Goal: Task Accomplishment & Management: Manage account settings

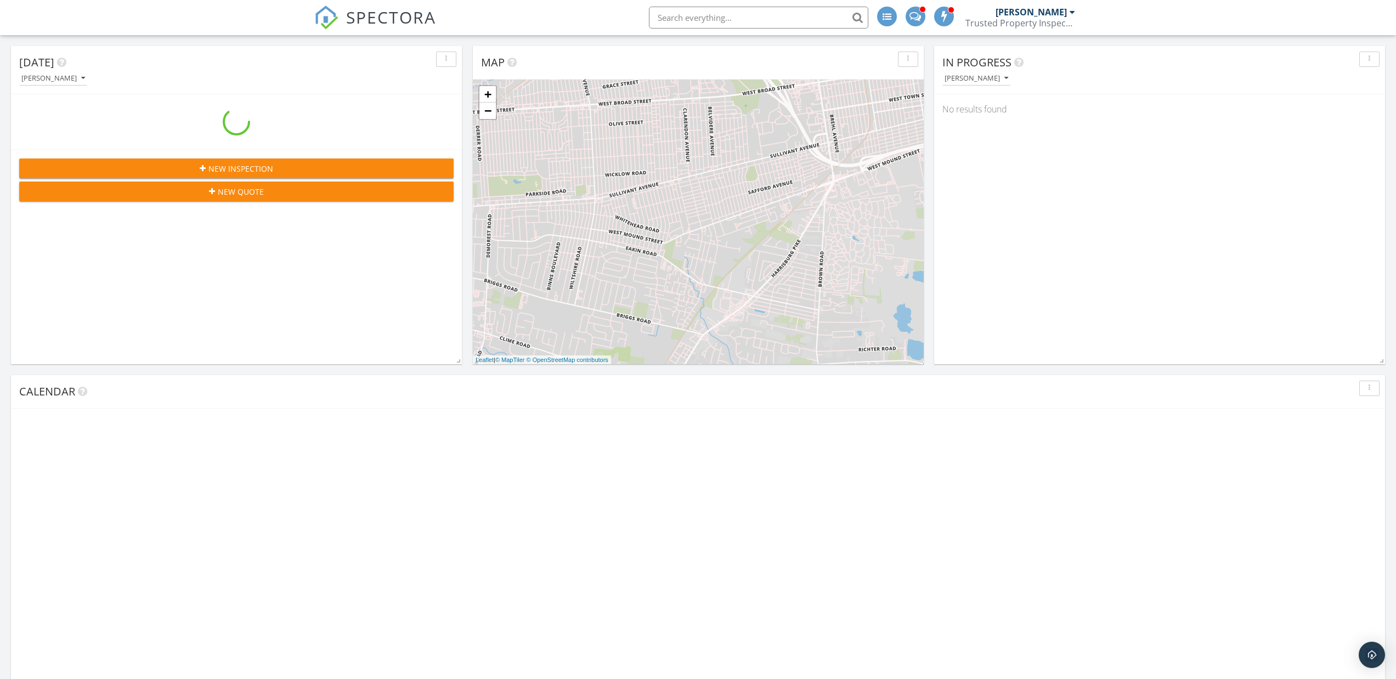
scroll to position [236, 451]
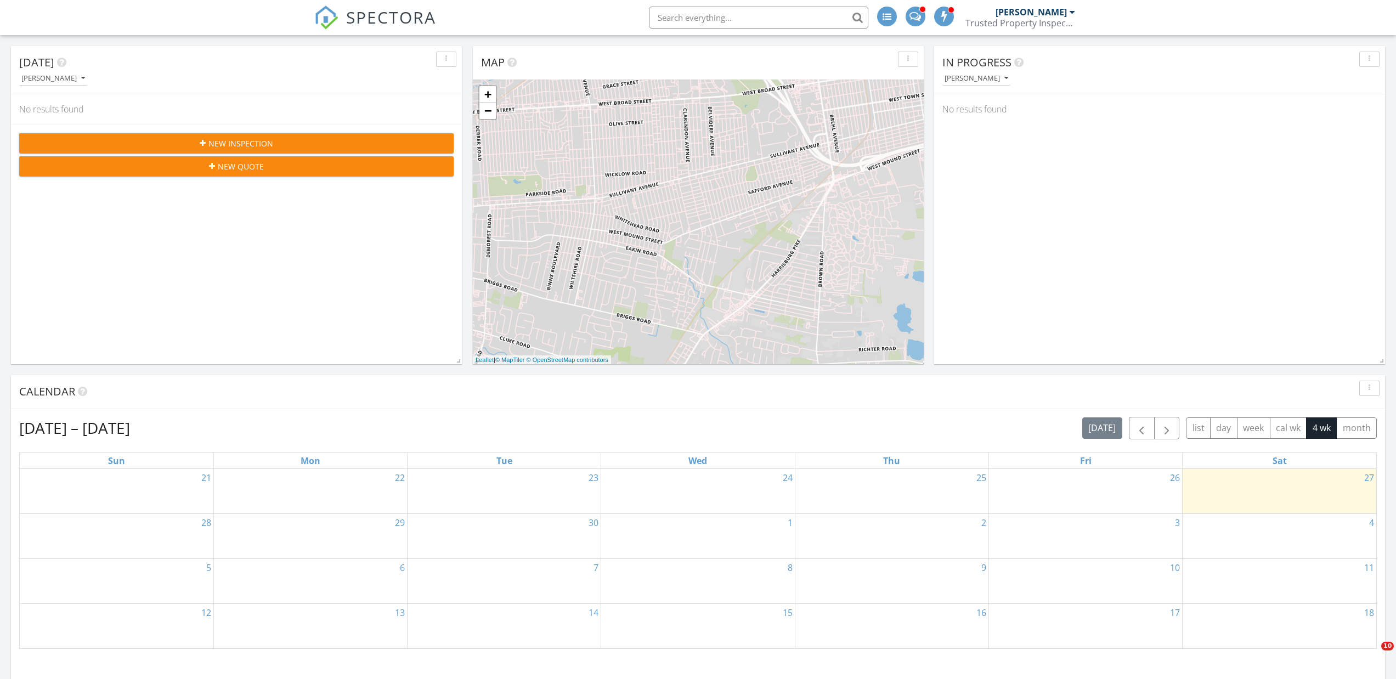
click at [931, 213] on div "Today Ryan Schmidt No results found New Inspection New Quote Map + − Leaflet | …" at bounding box center [698, 602] width 1396 height 1135
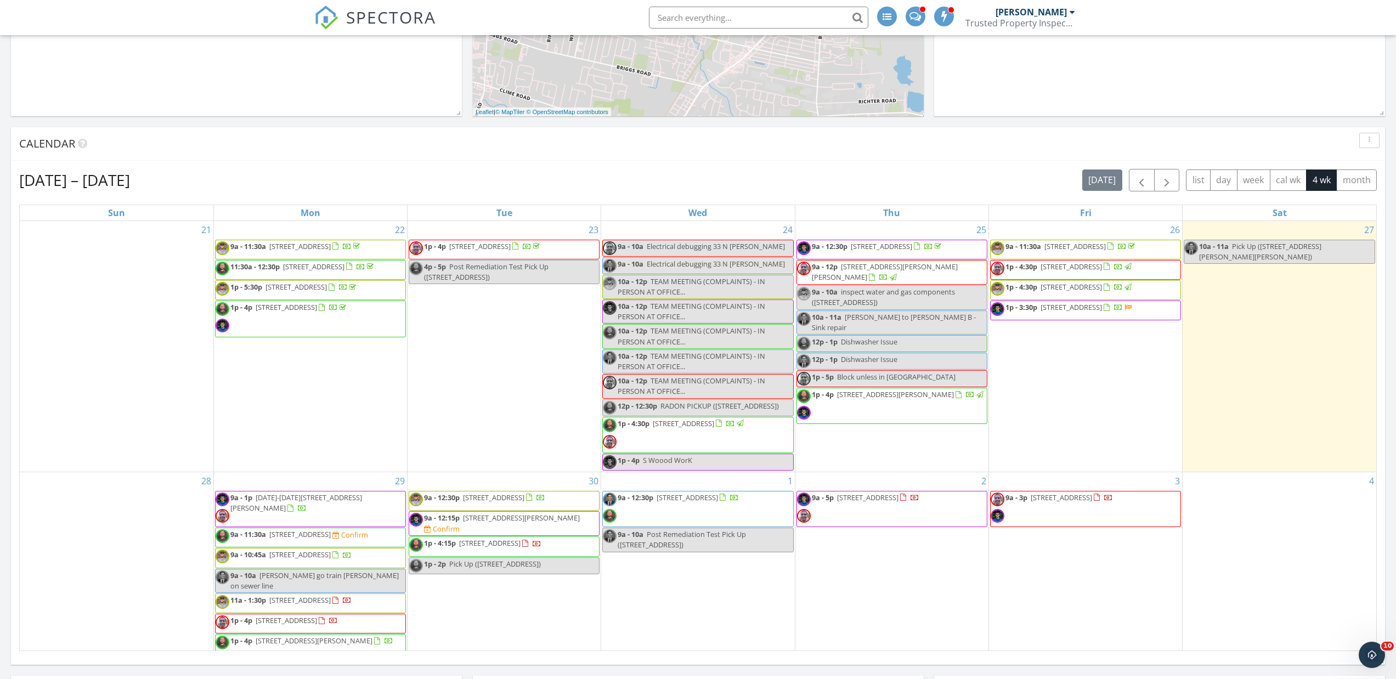
scroll to position [338, 0]
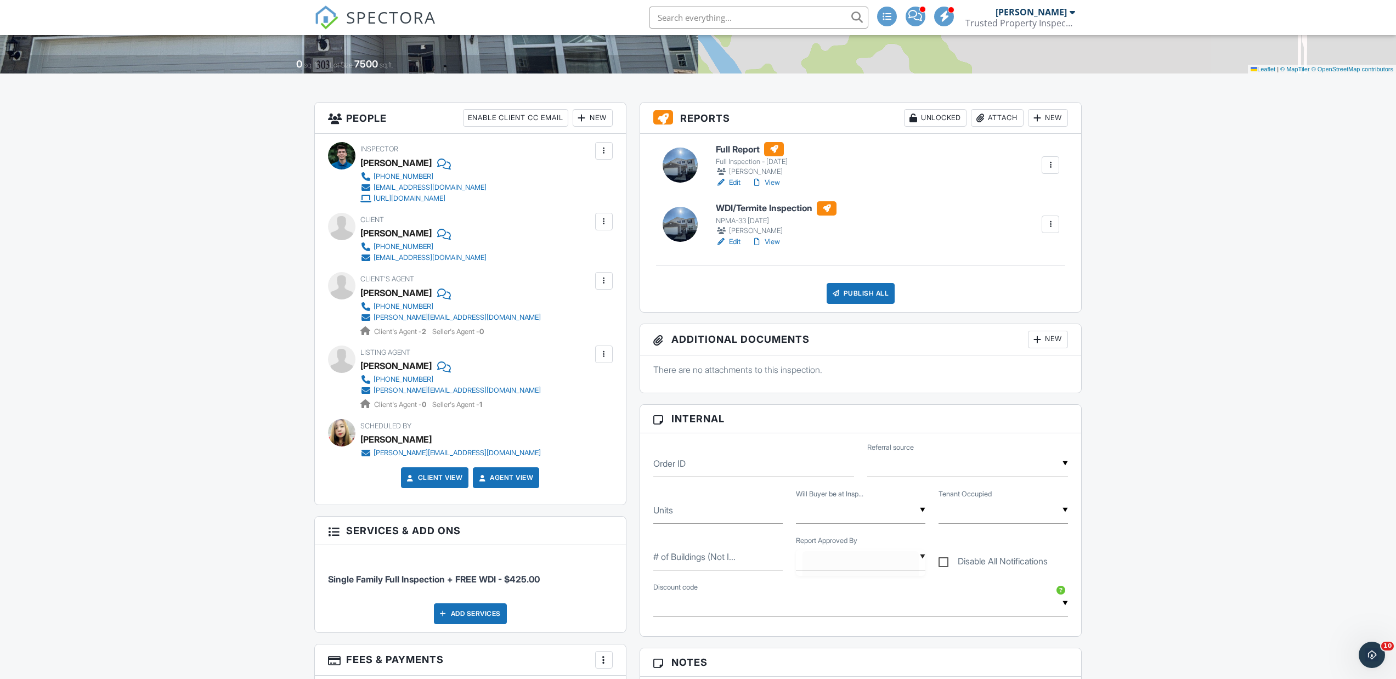
click at [813, 564] on div "▼ [PERSON_NAME] [PERSON_NAME]" at bounding box center [860, 556] width 129 height 27
click at [818, 638] on span "[PERSON_NAME]" at bounding box center [851, 640] width 88 height 27
type input "[PERSON_NAME]"
click at [854, 292] on div "Publish All" at bounding box center [860, 293] width 69 height 21
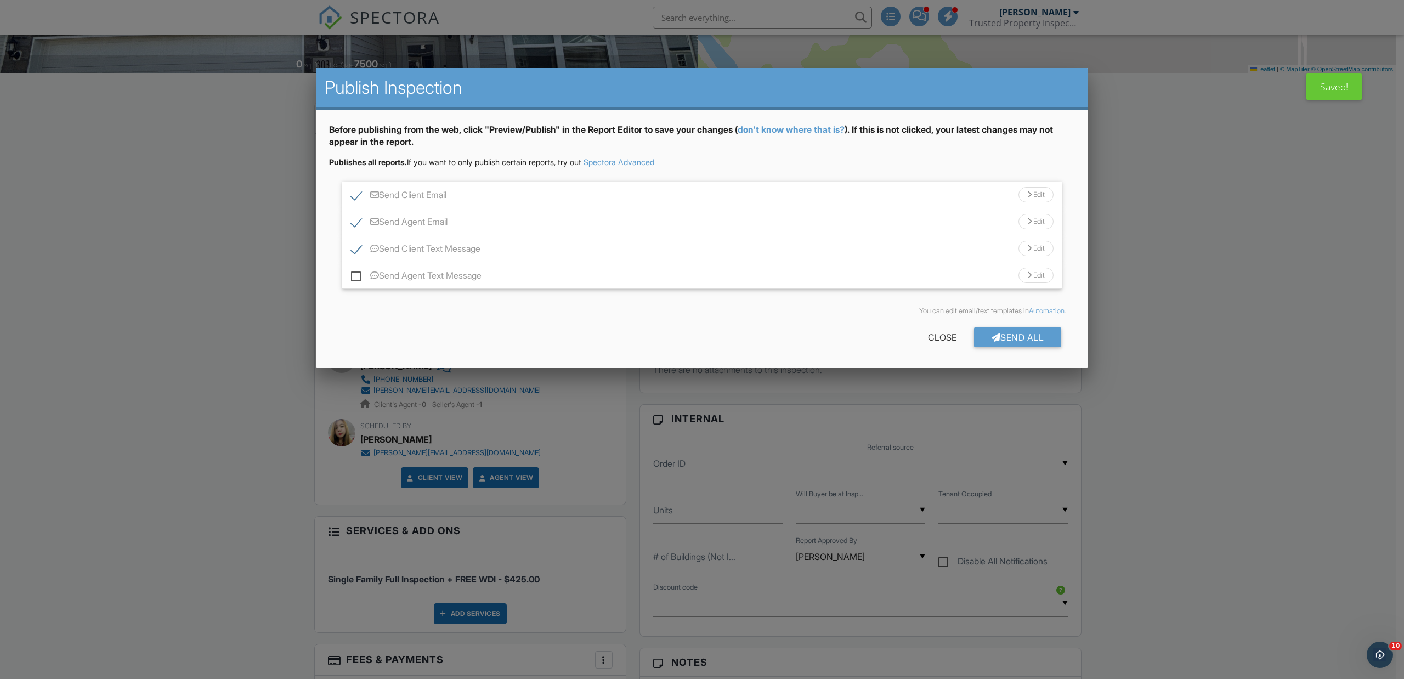
click at [612, 191] on div "Send Client Email Edit" at bounding box center [701, 195] width 719 height 27
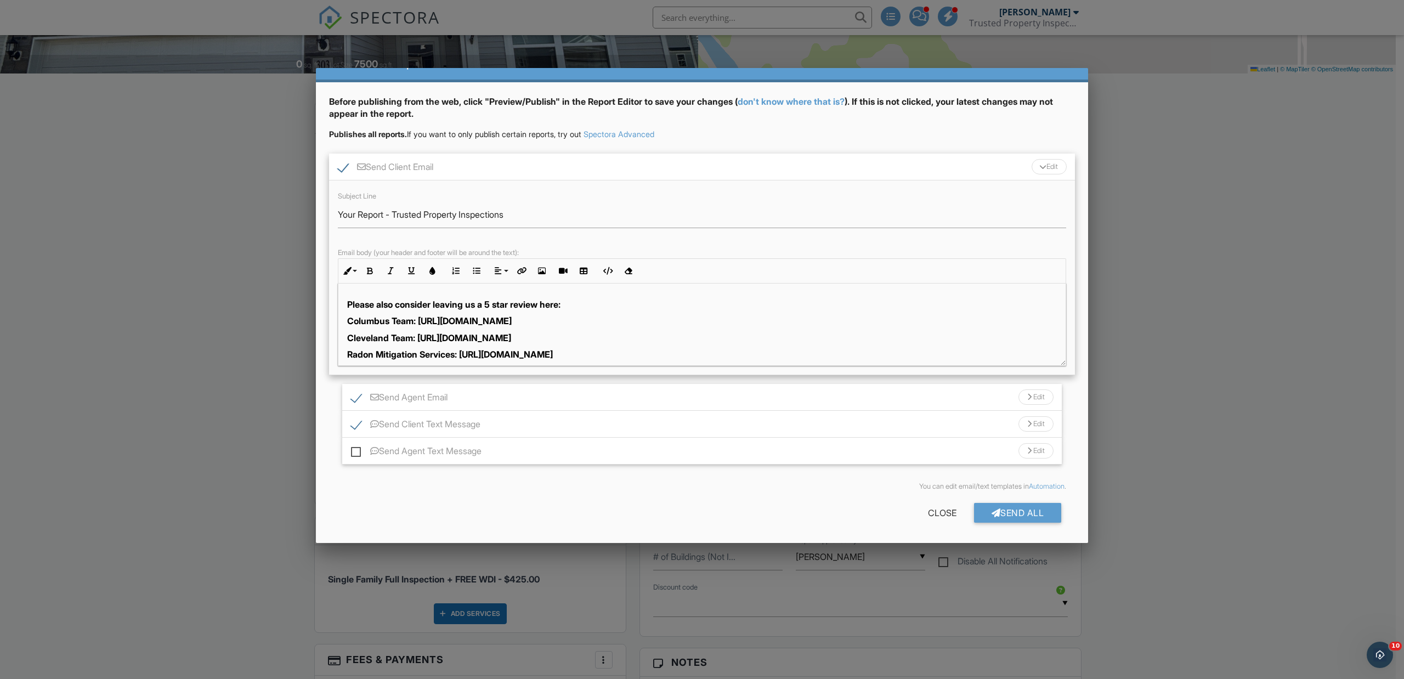
scroll to position [274, 0]
click at [432, 345] on strong "Cleveland Team: [URL][DOMAIN_NAME]" at bounding box center [429, 341] width 164 height 11
click at [432, 345] on strong "Radon Mitigation Services: [URL][DOMAIN_NAME]" at bounding box center [450, 341] width 206 height 11
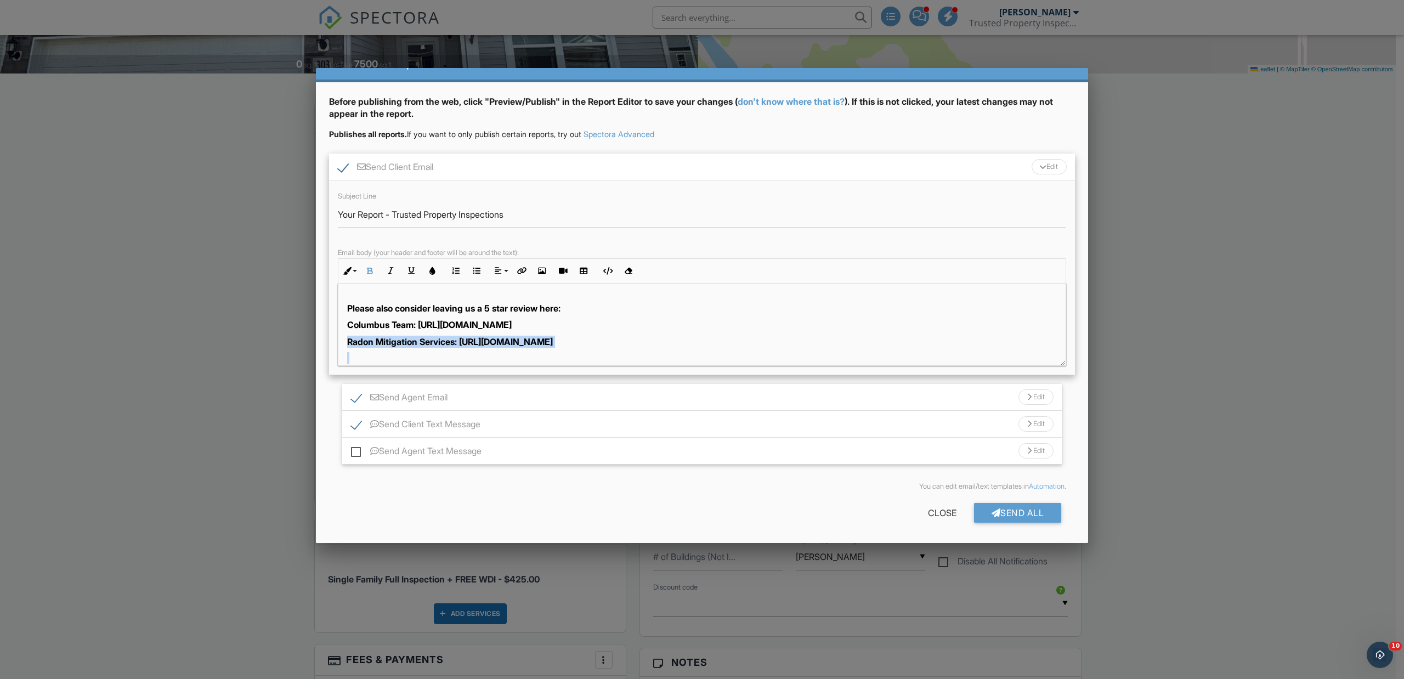
click at [432, 345] on strong "Radon Mitigation Services: [URL][DOMAIN_NAME]" at bounding box center [450, 341] width 206 height 11
click at [484, 398] on div "Send Agent Email Edit" at bounding box center [701, 397] width 719 height 27
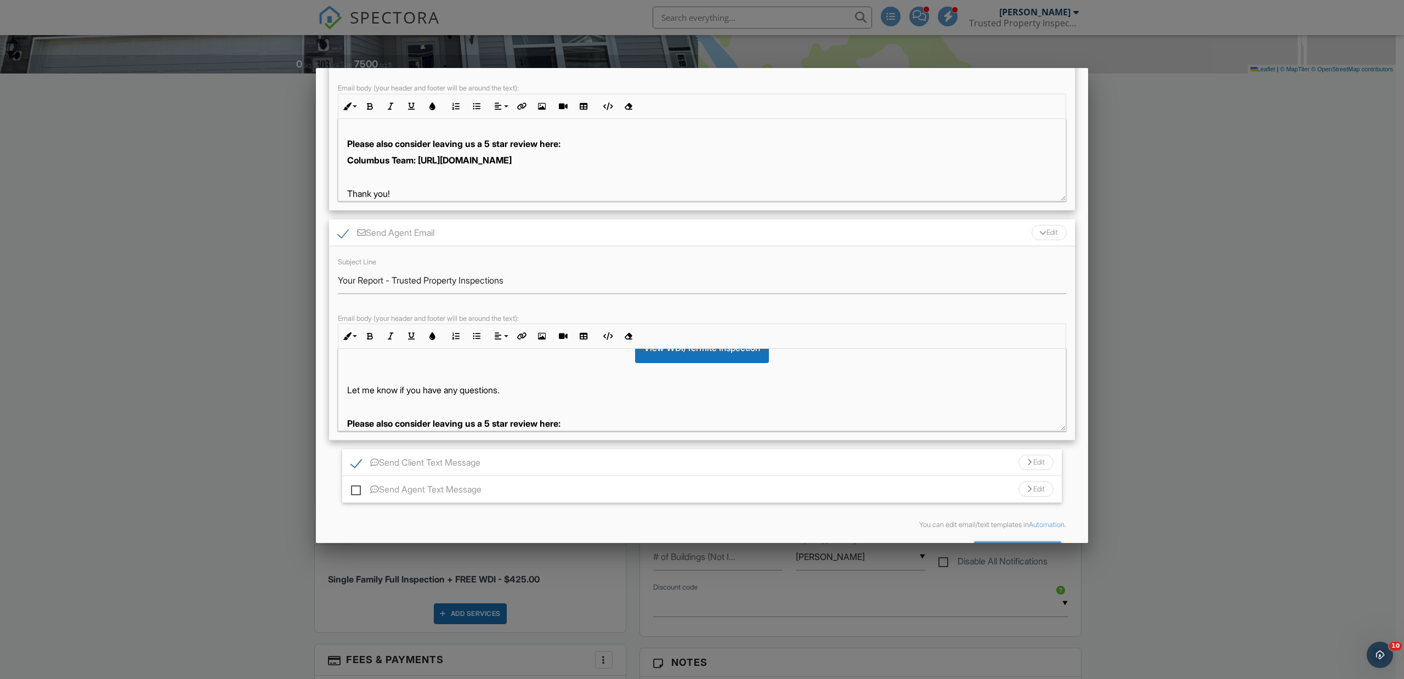
scroll to position [165, 0]
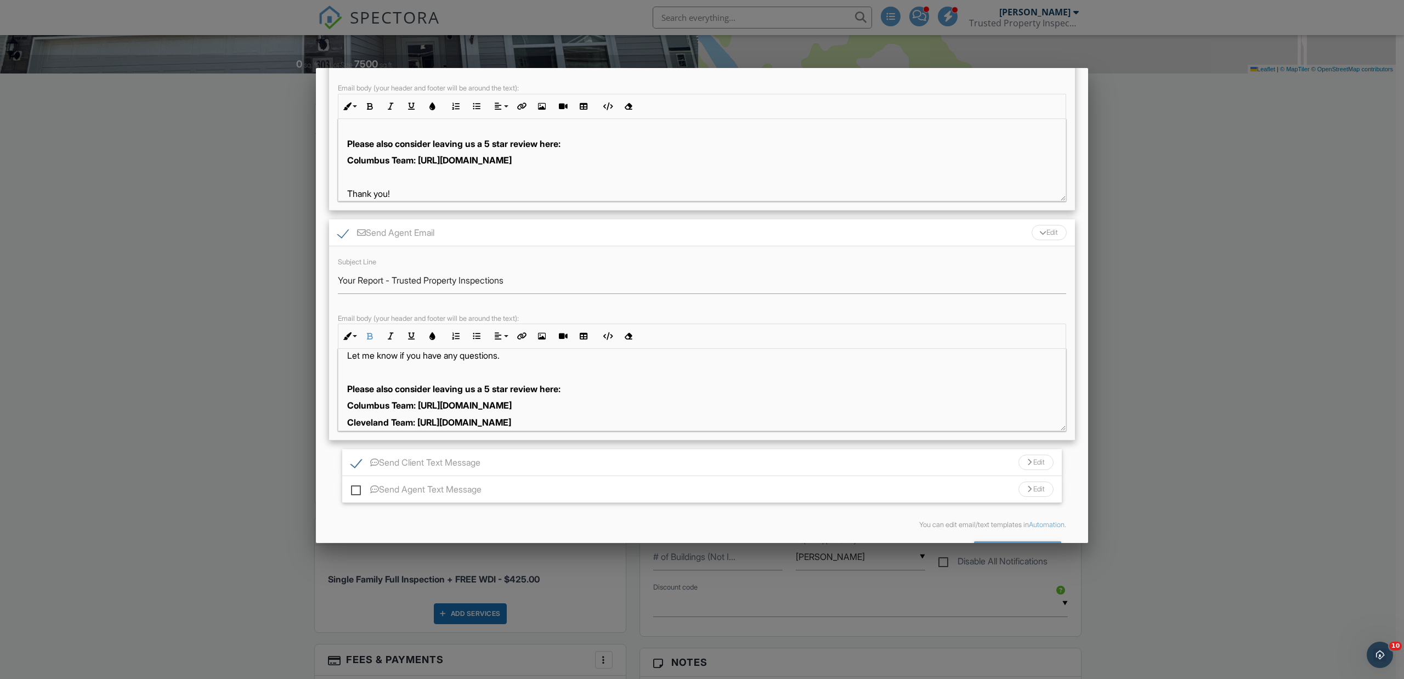
click at [439, 417] on strong "Cleveland Team: [URL][DOMAIN_NAME]" at bounding box center [429, 422] width 164 height 11
click at [438, 417] on strong "Cleveland Team: [URL][DOMAIN_NAME]" at bounding box center [429, 422] width 164 height 11
click at [438, 423] on strong "Radon Mitigation Services: [URL][DOMAIN_NAME]" at bounding box center [450, 422] width 206 height 11
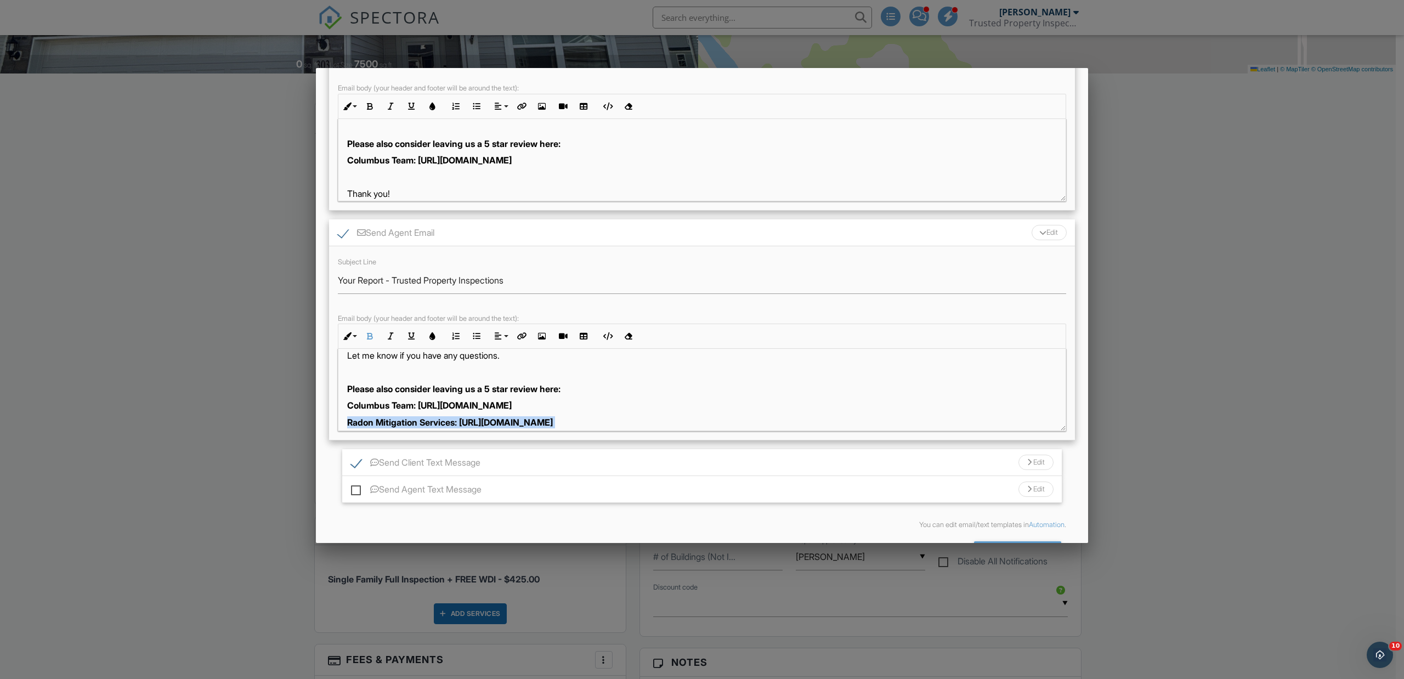
click at [438, 423] on strong "Radon Mitigation Services: [URL][DOMAIN_NAME]" at bounding box center [450, 422] width 206 height 11
click at [547, 229] on div "Send Agent Email Edit" at bounding box center [702, 232] width 746 height 27
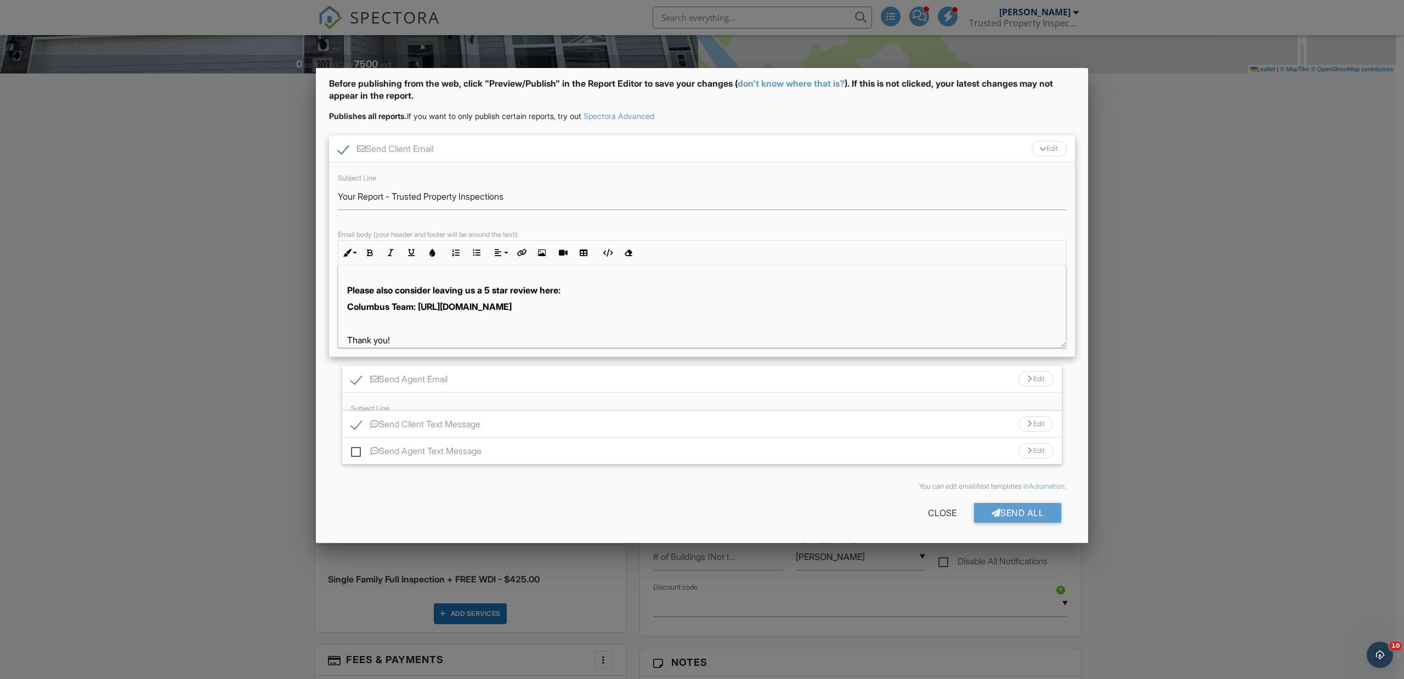
scroll to position [28, 0]
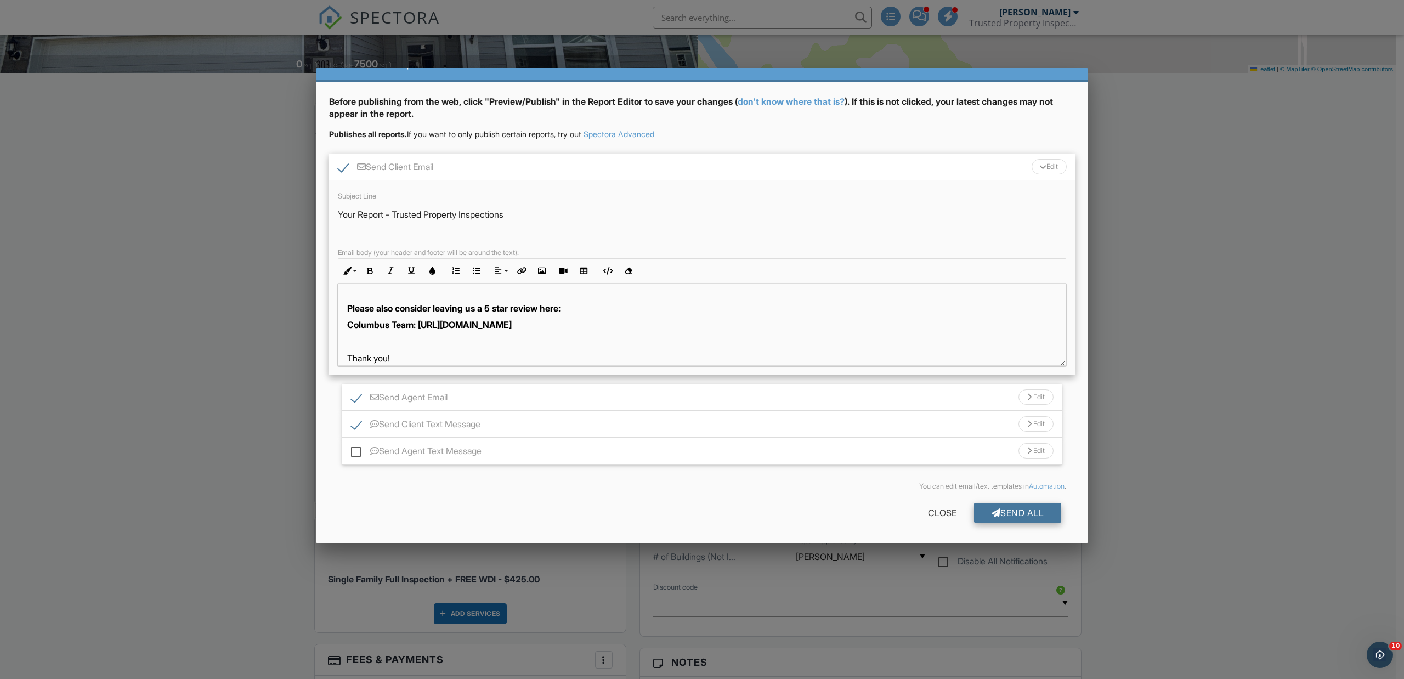
click at [1030, 514] on div "Send All" at bounding box center [1018, 513] width 88 height 20
